Goal: Information Seeking & Learning: Check status

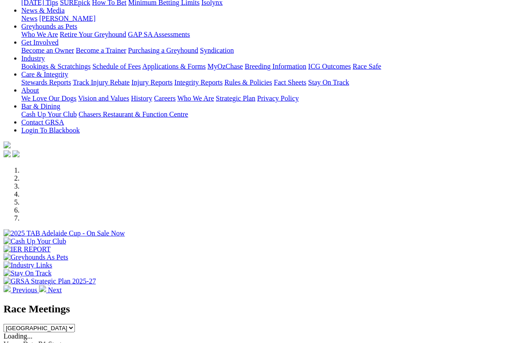
scroll to position [116, 0]
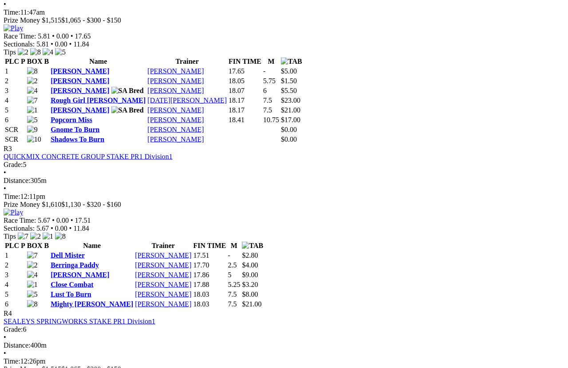
scroll to position [637, 0]
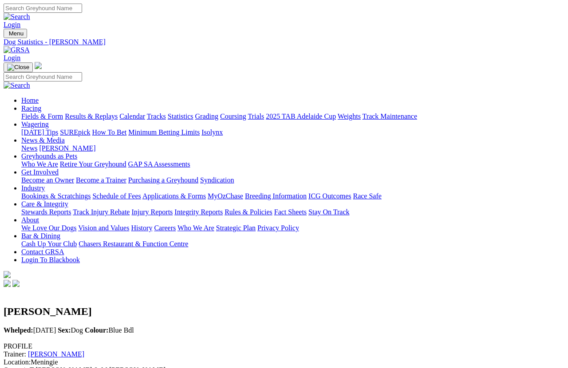
scroll to position [6, 0]
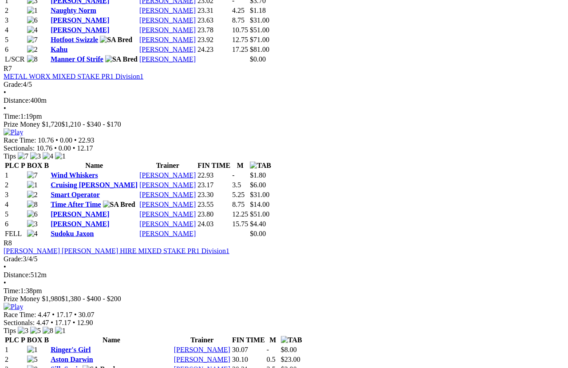
scroll to position [1408, 0]
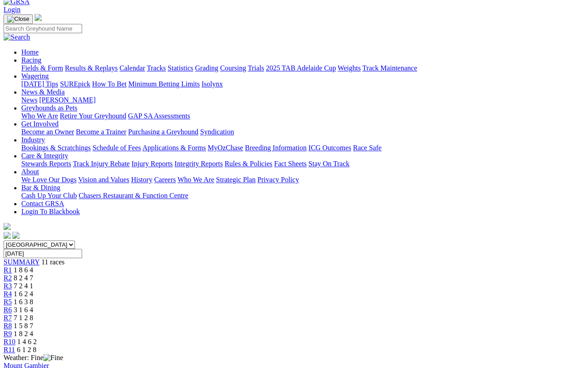
scroll to position [47, 0]
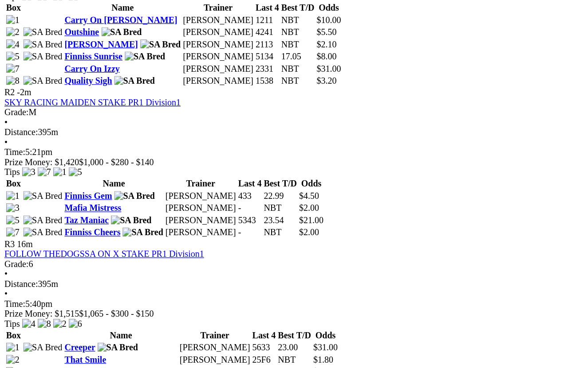
scroll to position [451, 0]
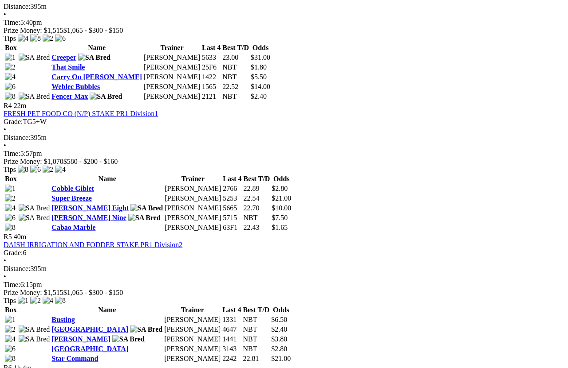
scroll to position [740, 0]
